Goal: Task Accomplishment & Management: Use online tool/utility

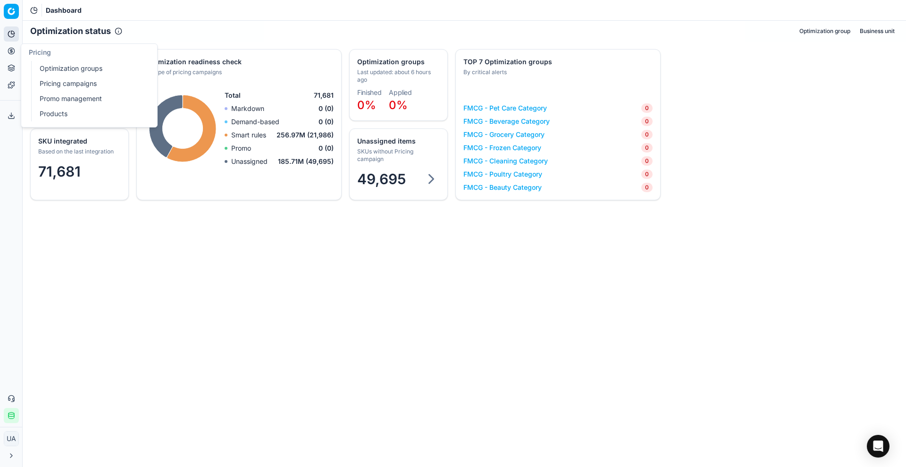
click at [4, 48] on button "Pricing" at bounding box center [11, 50] width 15 height 15
click at [61, 65] on link "Optimization groups" at bounding box center [91, 68] width 110 height 13
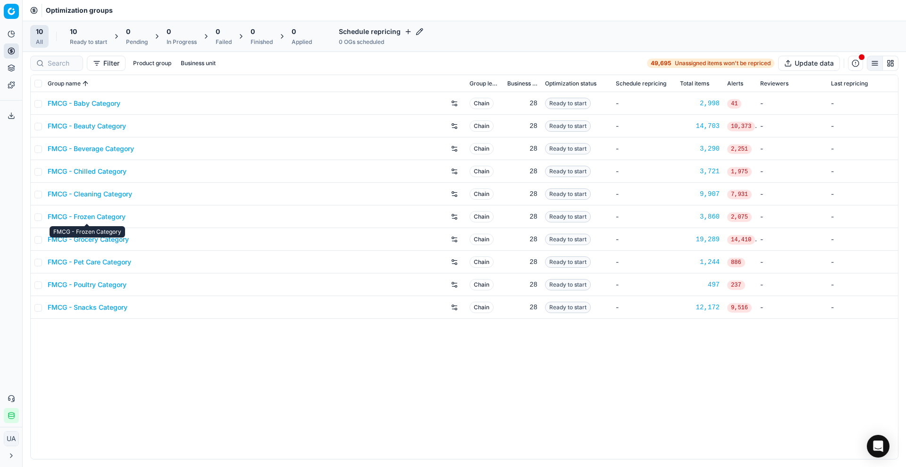
click at [94, 216] on link "FMCG - Frozen Category" at bounding box center [87, 216] width 78 height 9
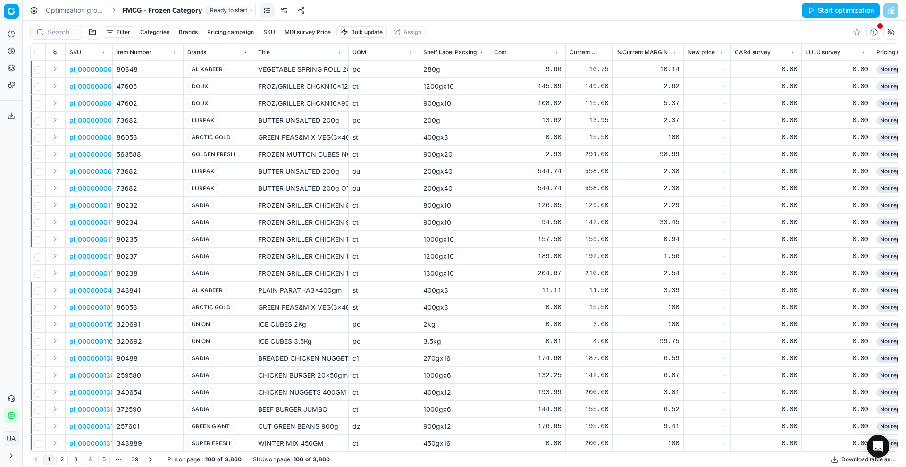
click at [833, 6] on button "Start optimization" at bounding box center [841, 10] width 78 height 15
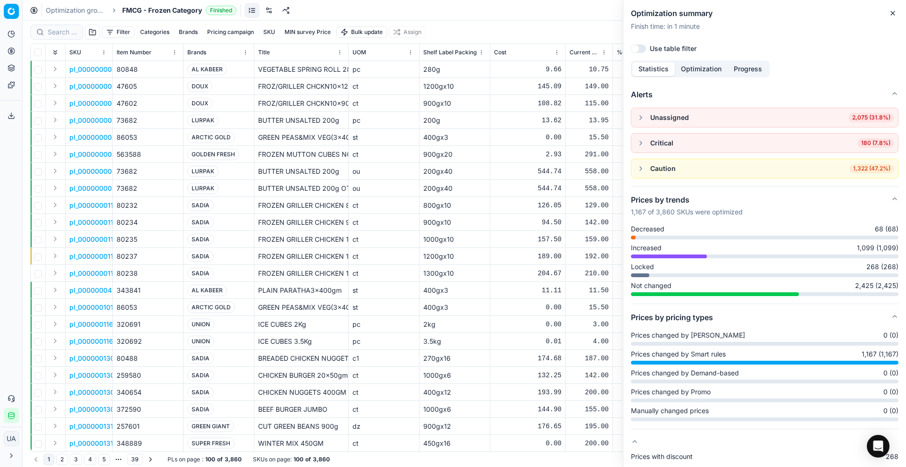
click at [892, 12] on icon "button" at bounding box center [893, 13] width 4 height 4
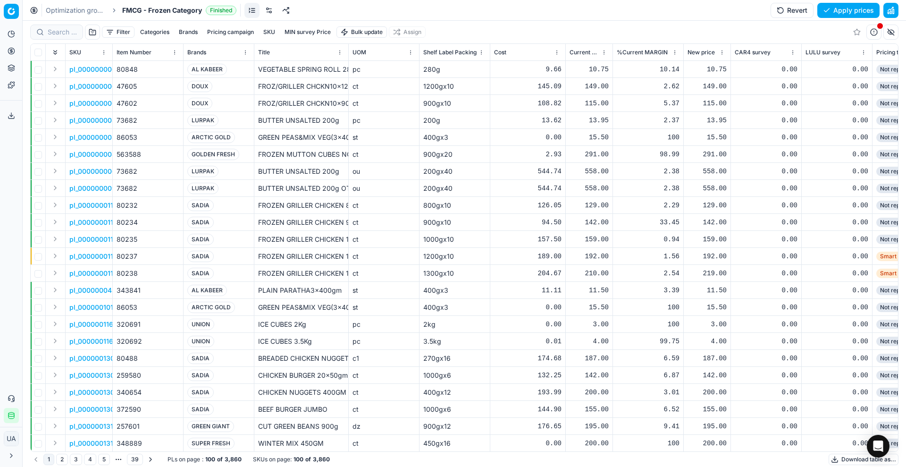
click at [843, 455] on button "Download table as..." at bounding box center [863, 458] width 70 height 11
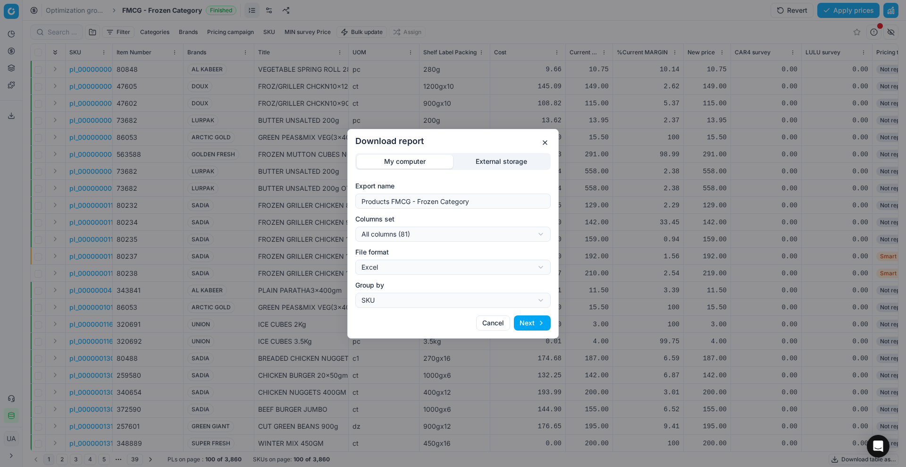
click at [519, 322] on button "Next" at bounding box center [532, 322] width 37 height 15
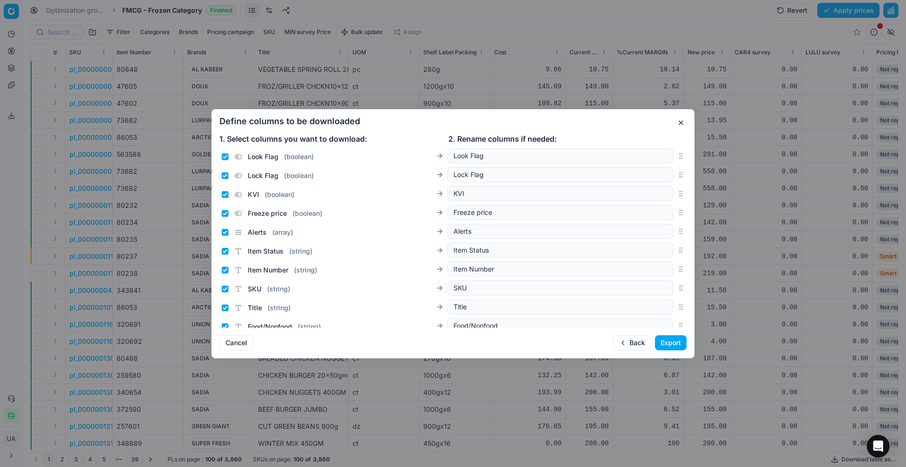
click at [673, 348] on button "Export" at bounding box center [671, 342] width 32 height 15
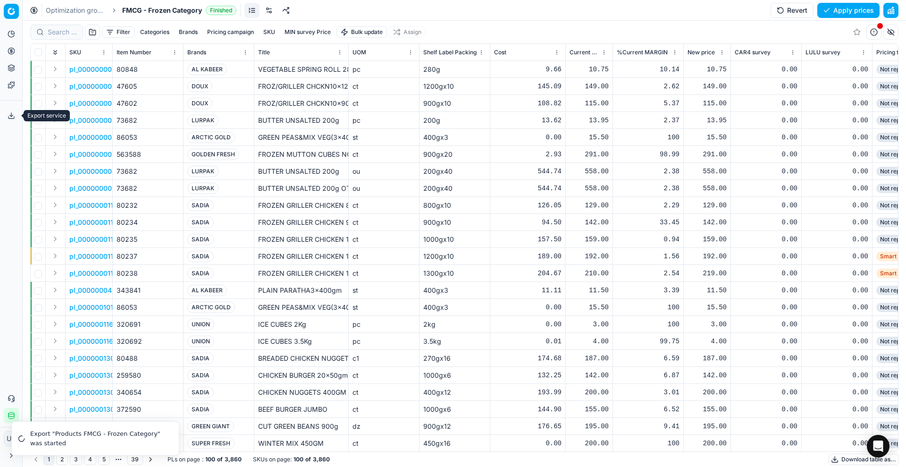
click at [14, 109] on button "Export service" at bounding box center [11, 115] width 15 height 15
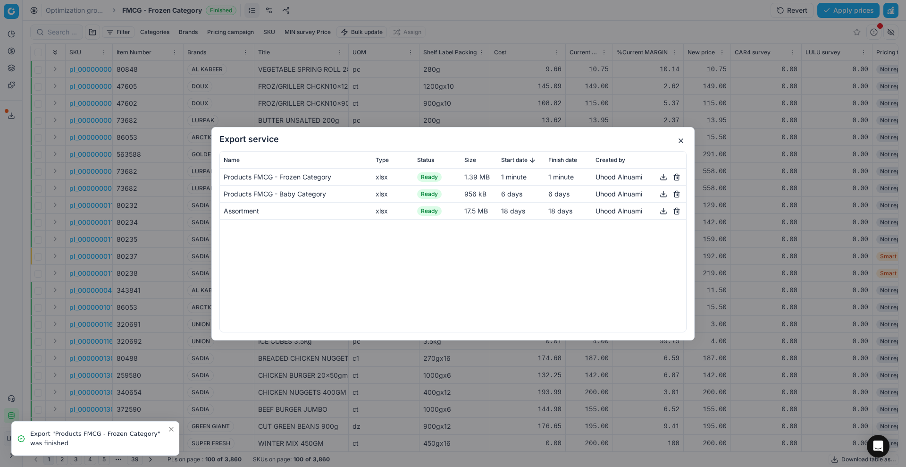
click at [673, 191] on button "button" at bounding box center [676, 193] width 11 height 11
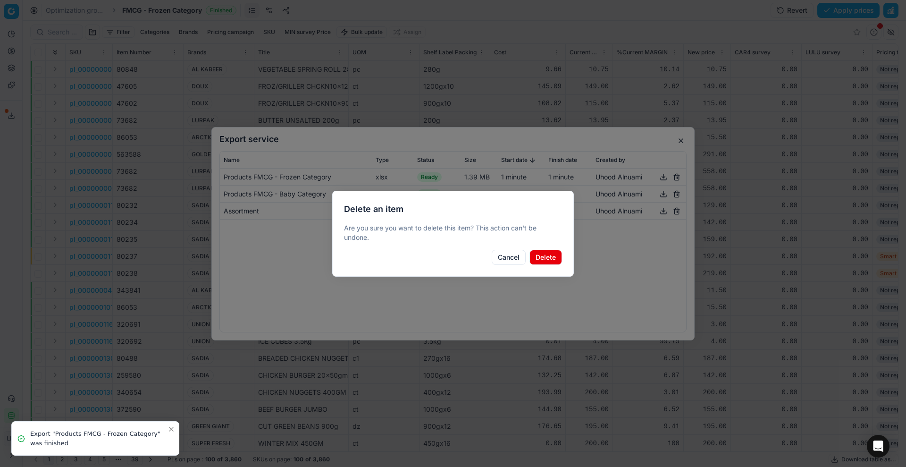
click at [551, 255] on button "Delete" at bounding box center [545, 257] width 33 height 15
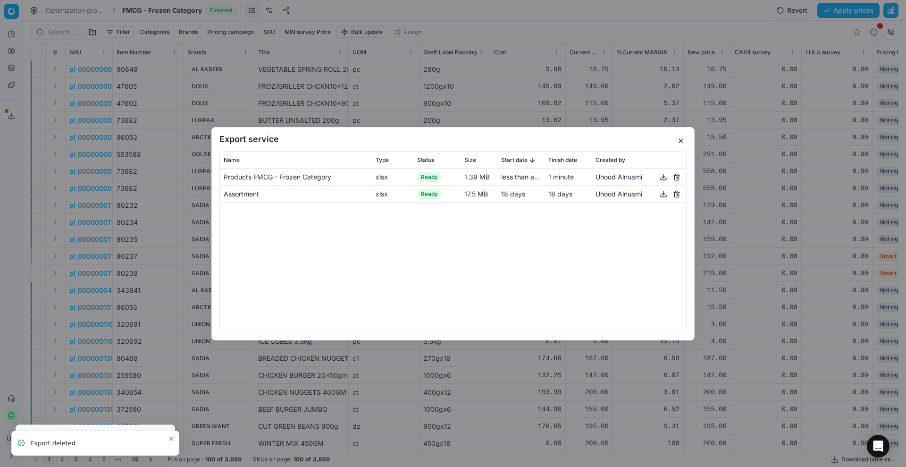
click at [675, 194] on button "button" at bounding box center [676, 193] width 11 height 11
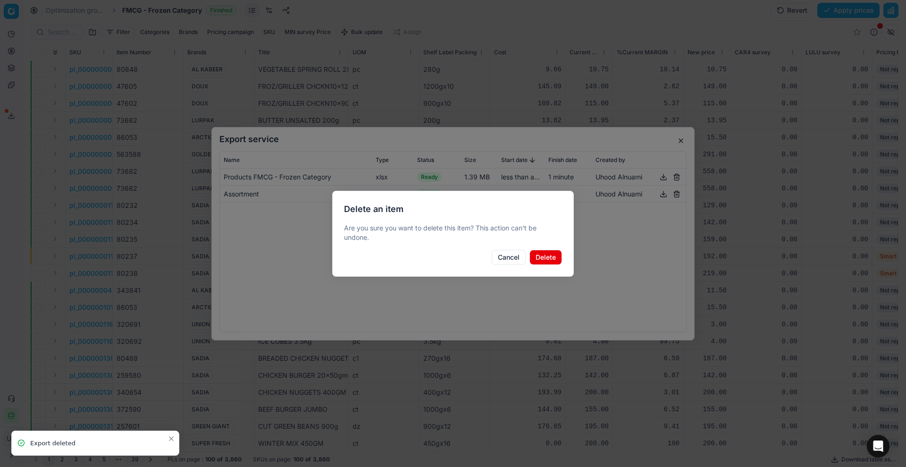
click at [551, 258] on button "Delete" at bounding box center [545, 257] width 33 height 15
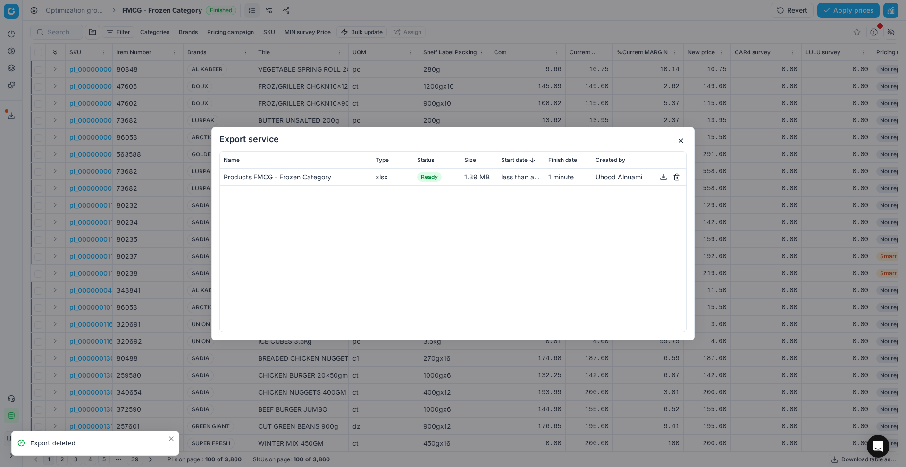
click at [664, 179] on button "button" at bounding box center [663, 176] width 11 height 11
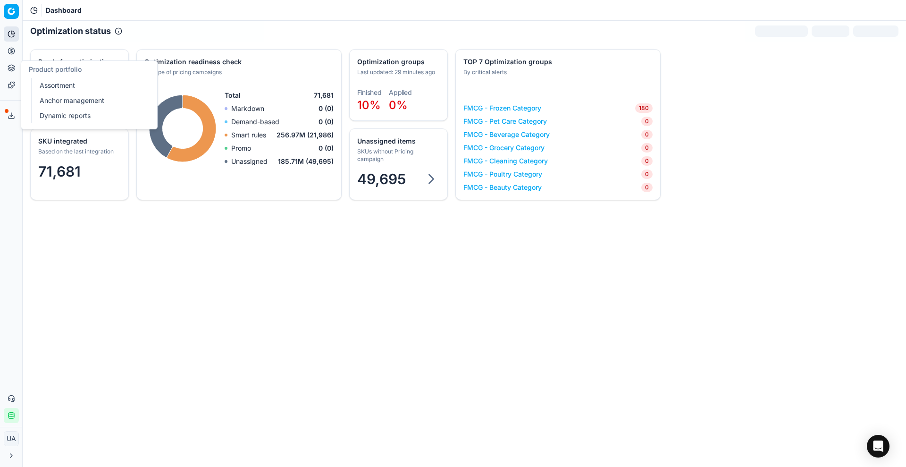
click at [9, 67] on icon at bounding box center [12, 68] width 8 height 8
click at [10, 45] on button "Pricing" at bounding box center [11, 50] width 15 height 15
click at [52, 75] on link "Optimization groups" at bounding box center [91, 68] width 110 height 13
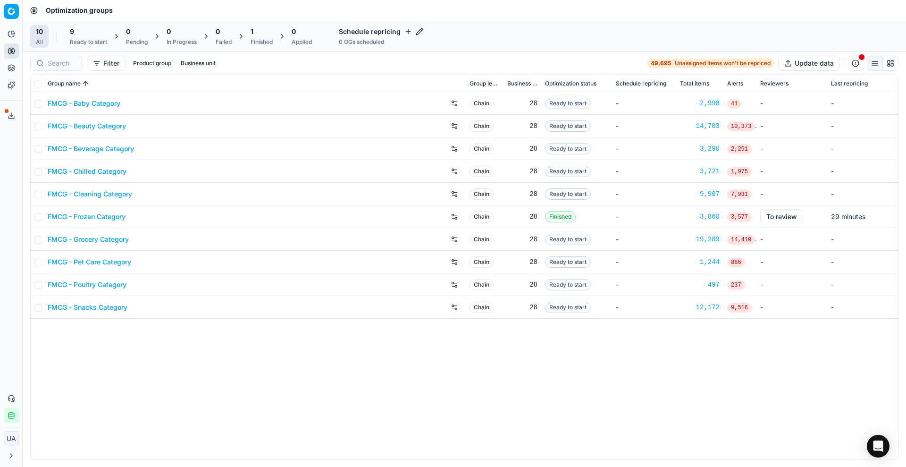
click at [115, 101] on link "FMCG - Baby Category" at bounding box center [84, 103] width 73 height 9
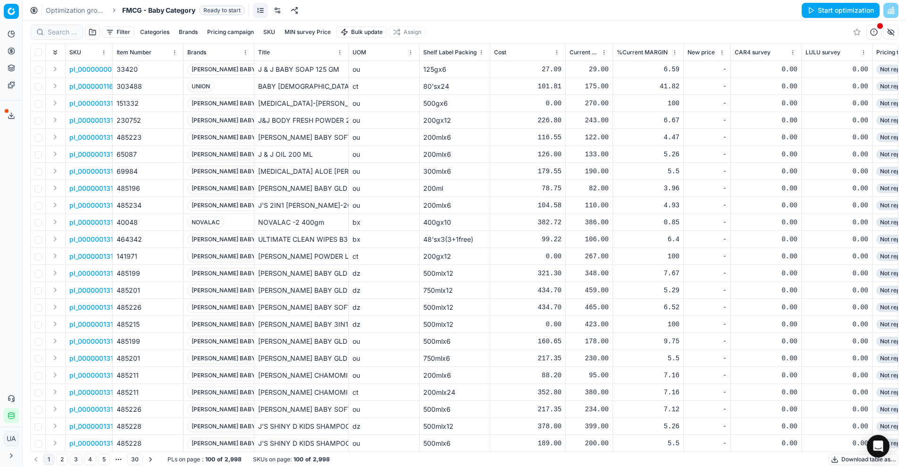
click at [848, 9] on button "Start optimization" at bounding box center [841, 10] width 78 height 15
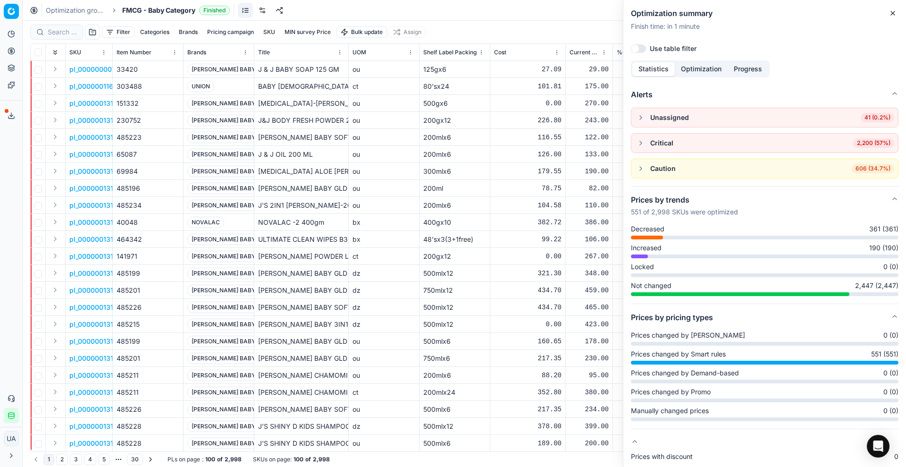
click at [887, 9] on div "Optimization summary Finish time : in 1 minute Use table filter Statistics Opti…" at bounding box center [764, 233] width 283 height 467
click at [887, 14] on button "Close" at bounding box center [892, 13] width 11 height 11
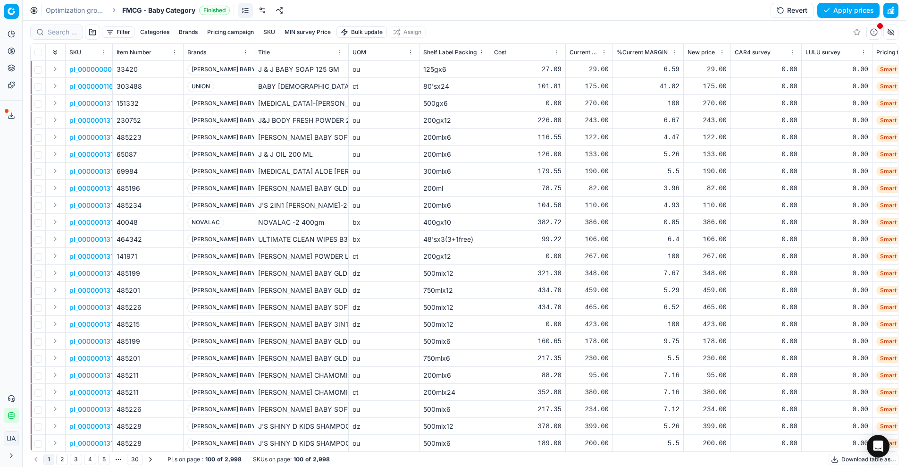
click at [839, 460] on button "Download table as..." at bounding box center [863, 458] width 70 height 11
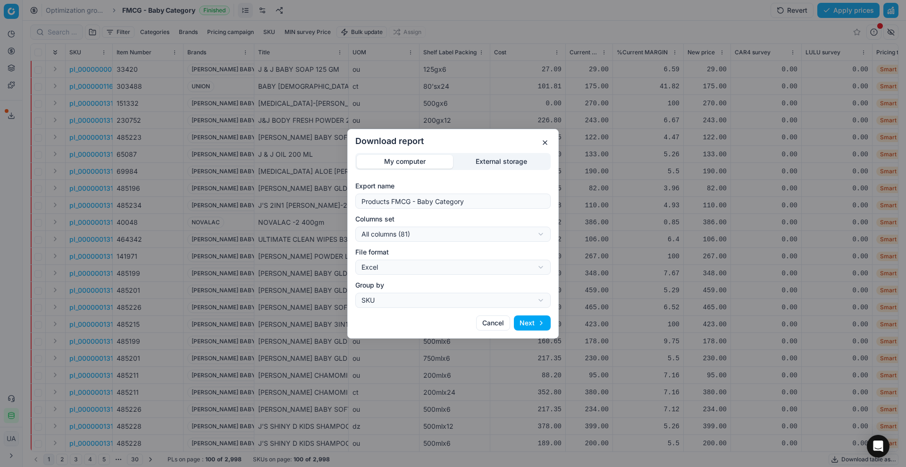
click at [533, 320] on button "Next" at bounding box center [532, 322] width 37 height 15
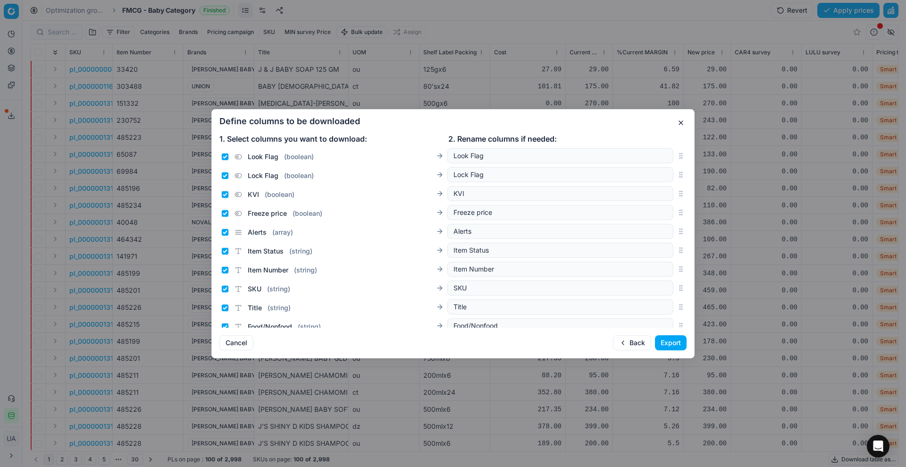
click at [677, 347] on button "Export" at bounding box center [671, 342] width 32 height 15
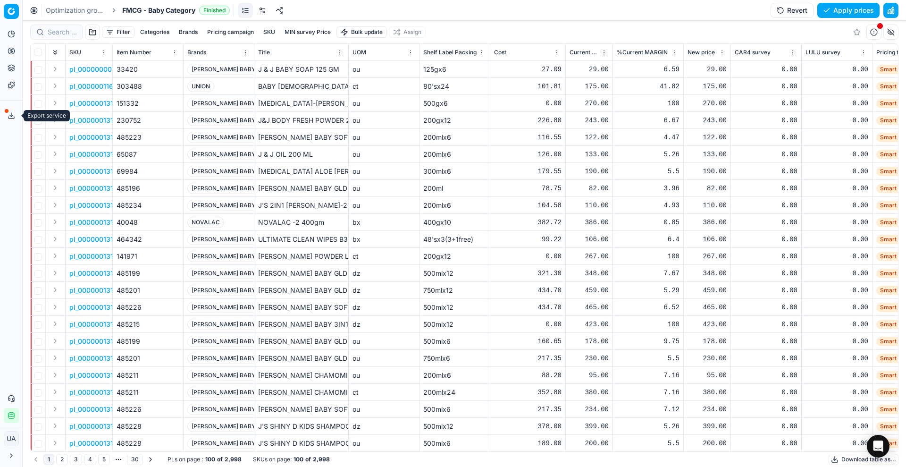
click at [14, 113] on icon at bounding box center [12, 116] width 8 height 8
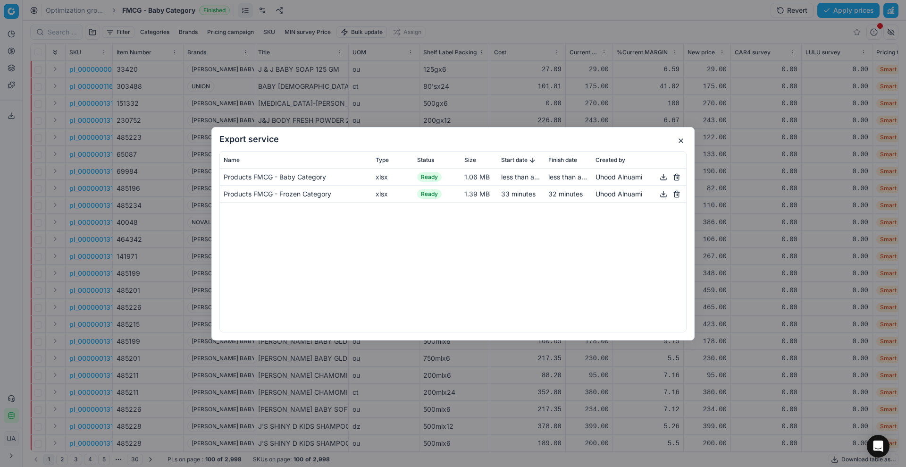
click at [666, 175] on button "button" at bounding box center [663, 176] width 11 height 11
drag, startPoint x: 680, startPoint y: 138, endPoint x: 515, endPoint y: 10, distance: 208.8
click at [679, 138] on button "button" at bounding box center [680, 140] width 11 height 11
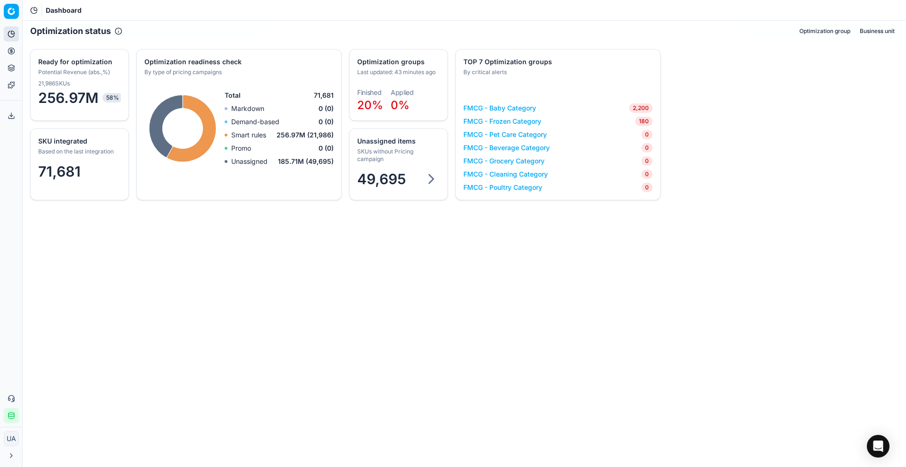
click at [61, 160] on div "71,681" at bounding box center [80, 173] width 98 height 28
click at [397, 152] on div "SKUs without Pricing campaign" at bounding box center [397, 155] width 81 height 15
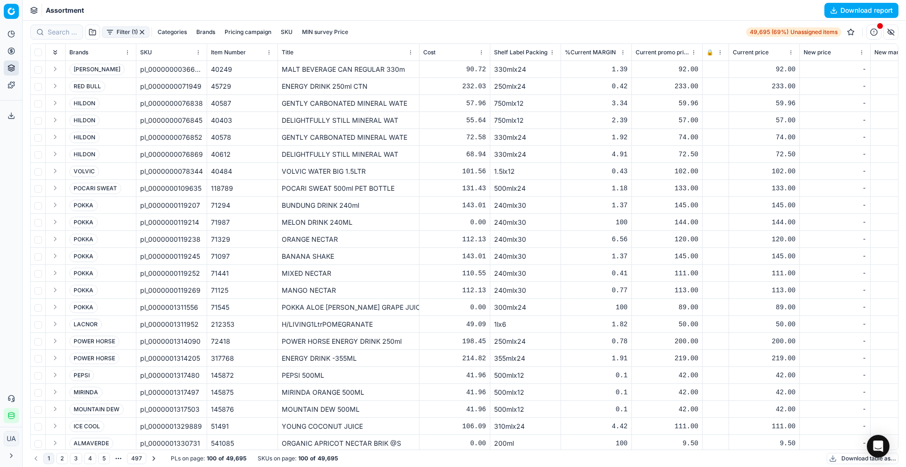
click at [855, 456] on button "Download table as..." at bounding box center [863, 457] width 72 height 11
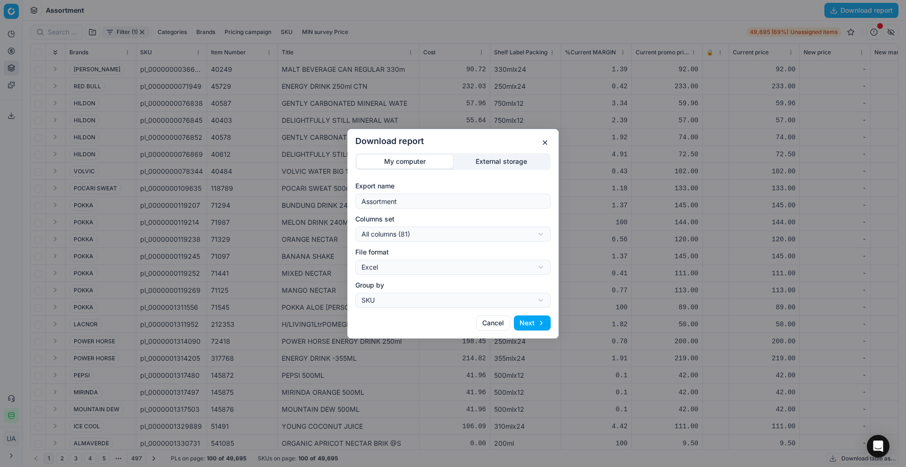
click at [537, 318] on button "Next" at bounding box center [532, 322] width 37 height 15
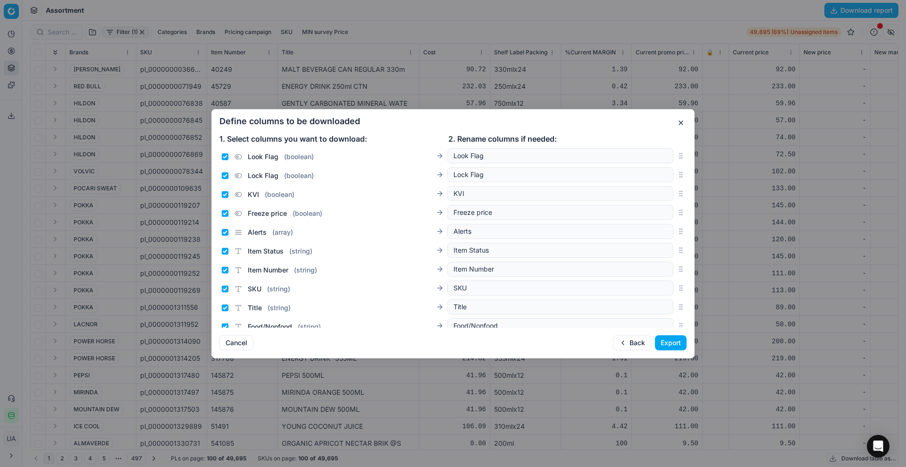
click at [669, 340] on button "Export" at bounding box center [671, 342] width 32 height 15
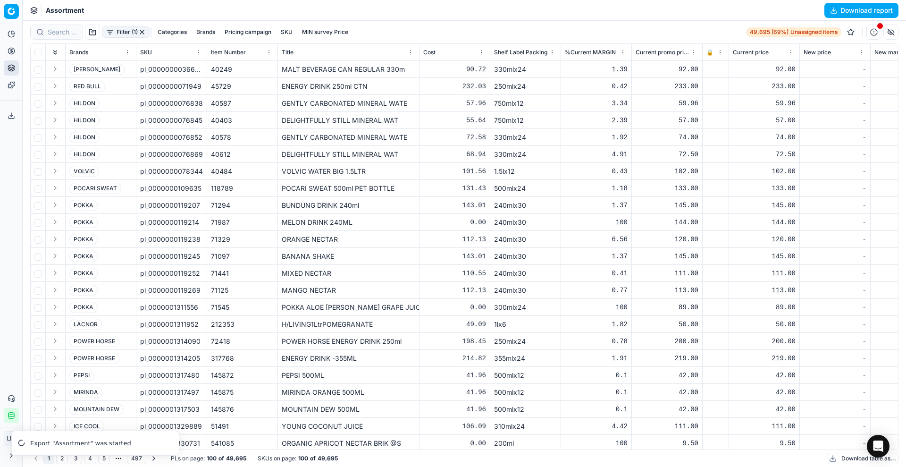
click at [14, 115] on icon at bounding box center [12, 116] width 8 height 8
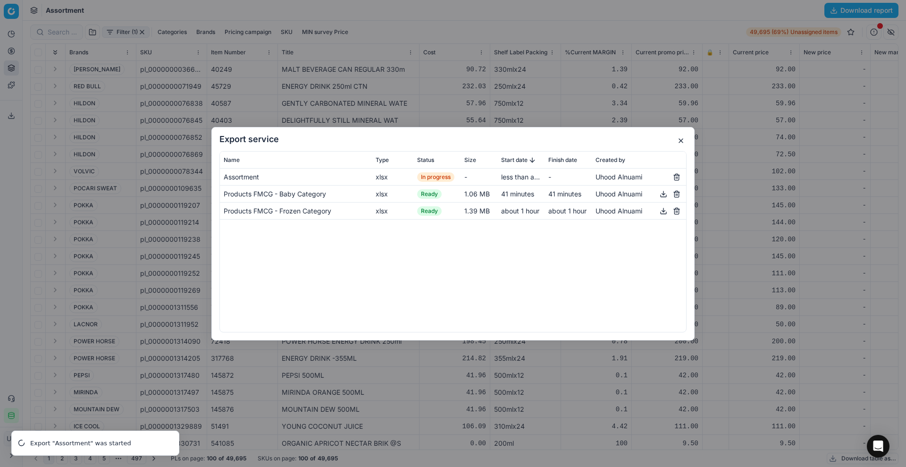
click at [678, 137] on button "button" at bounding box center [680, 140] width 11 height 11
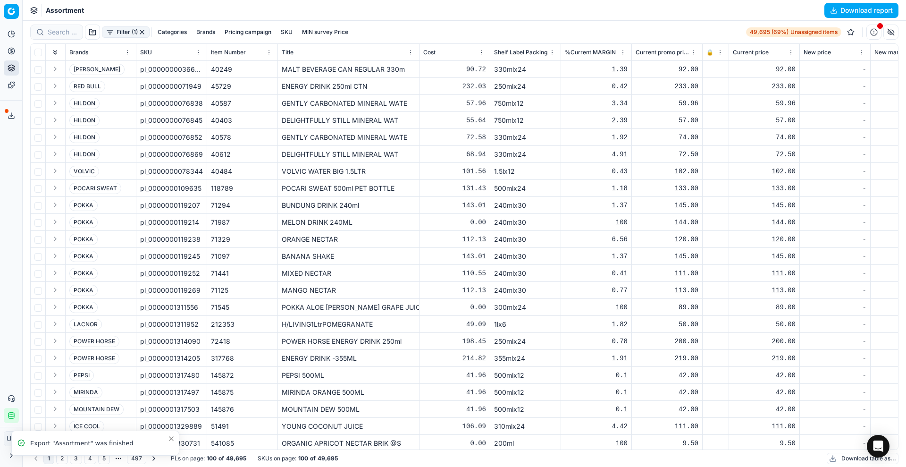
click at [10, 118] on icon at bounding box center [11, 118] width 6 height 2
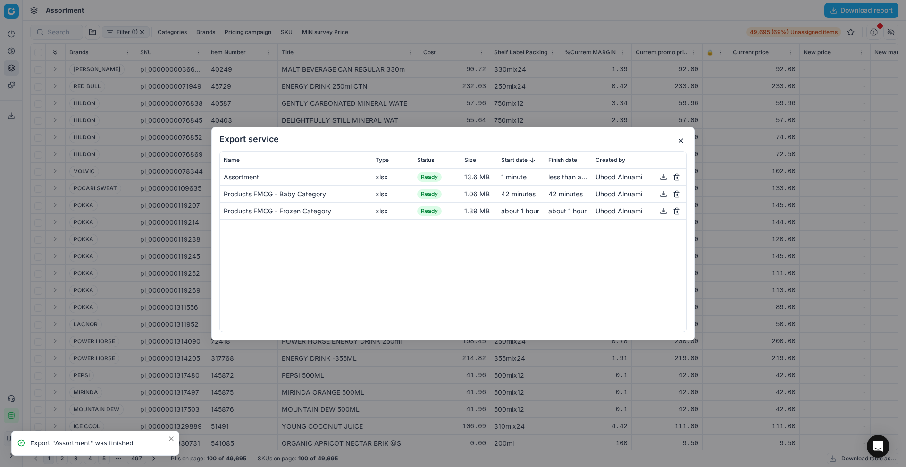
click at [664, 180] on button "button" at bounding box center [663, 176] width 11 height 11
